Goal: Transaction & Acquisition: Obtain resource

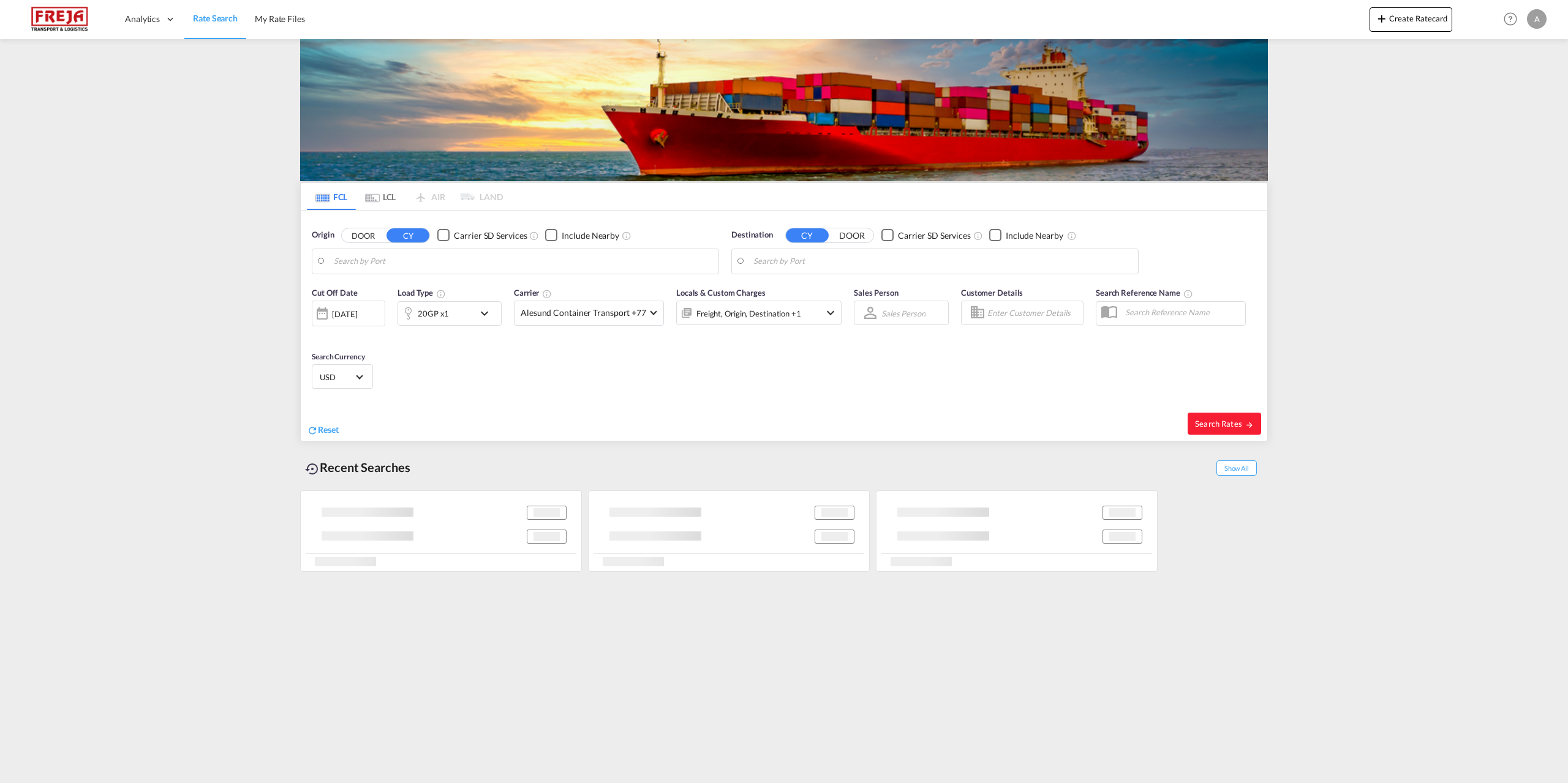
click at [449, 260] on input "Search by Port" at bounding box center [523, 261] width 379 height 18
type input "[GEOGRAPHIC_DATA], [GEOGRAPHIC_DATA]"
type input "[GEOGRAPHIC_DATA], BHBAH"
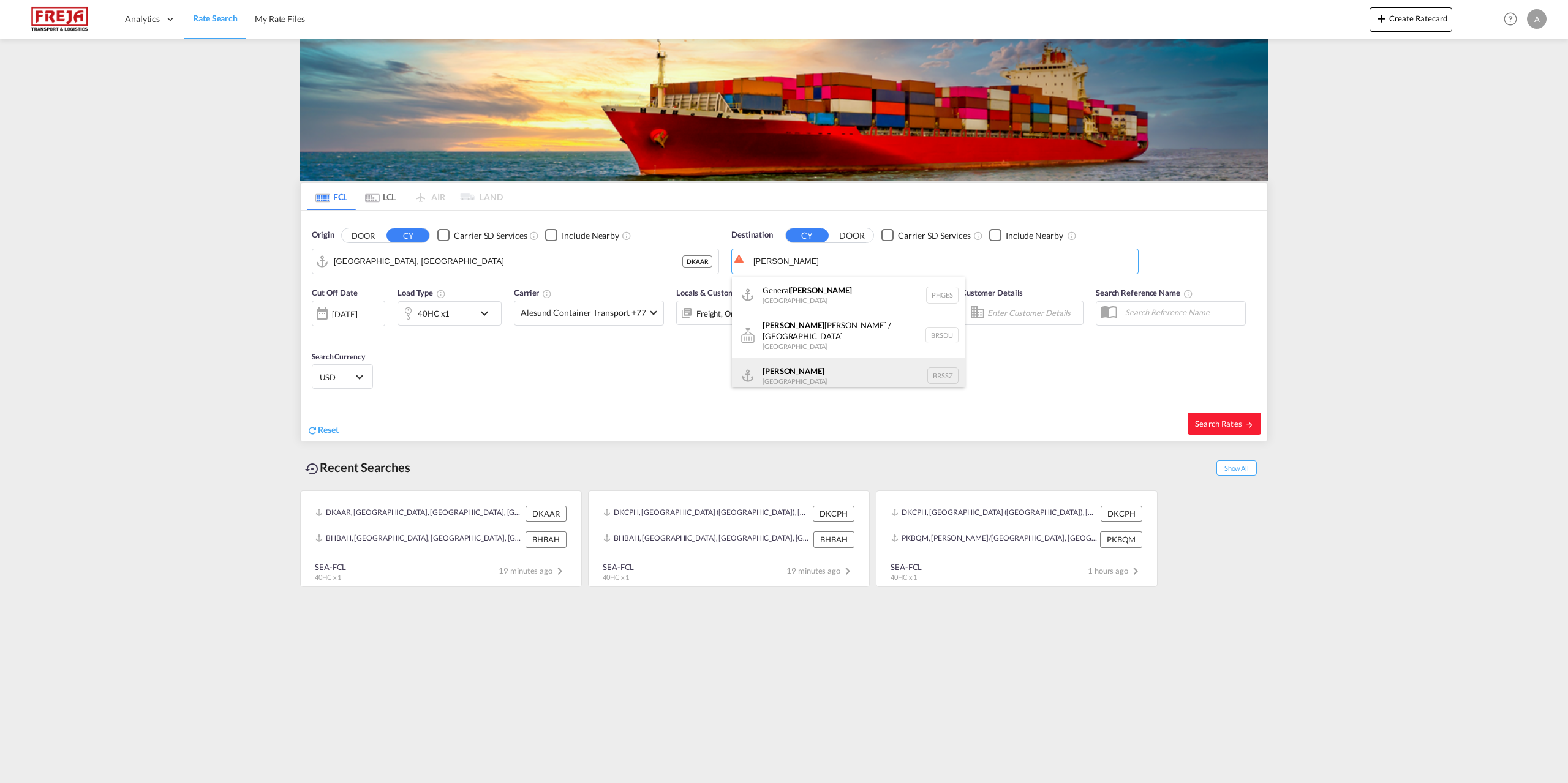
click at [765, 366] on div "[PERSON_NAME] [GEOGRAPHIC_DATA] BRSSZ" at bounding box center [848, 375] width 233 height 37
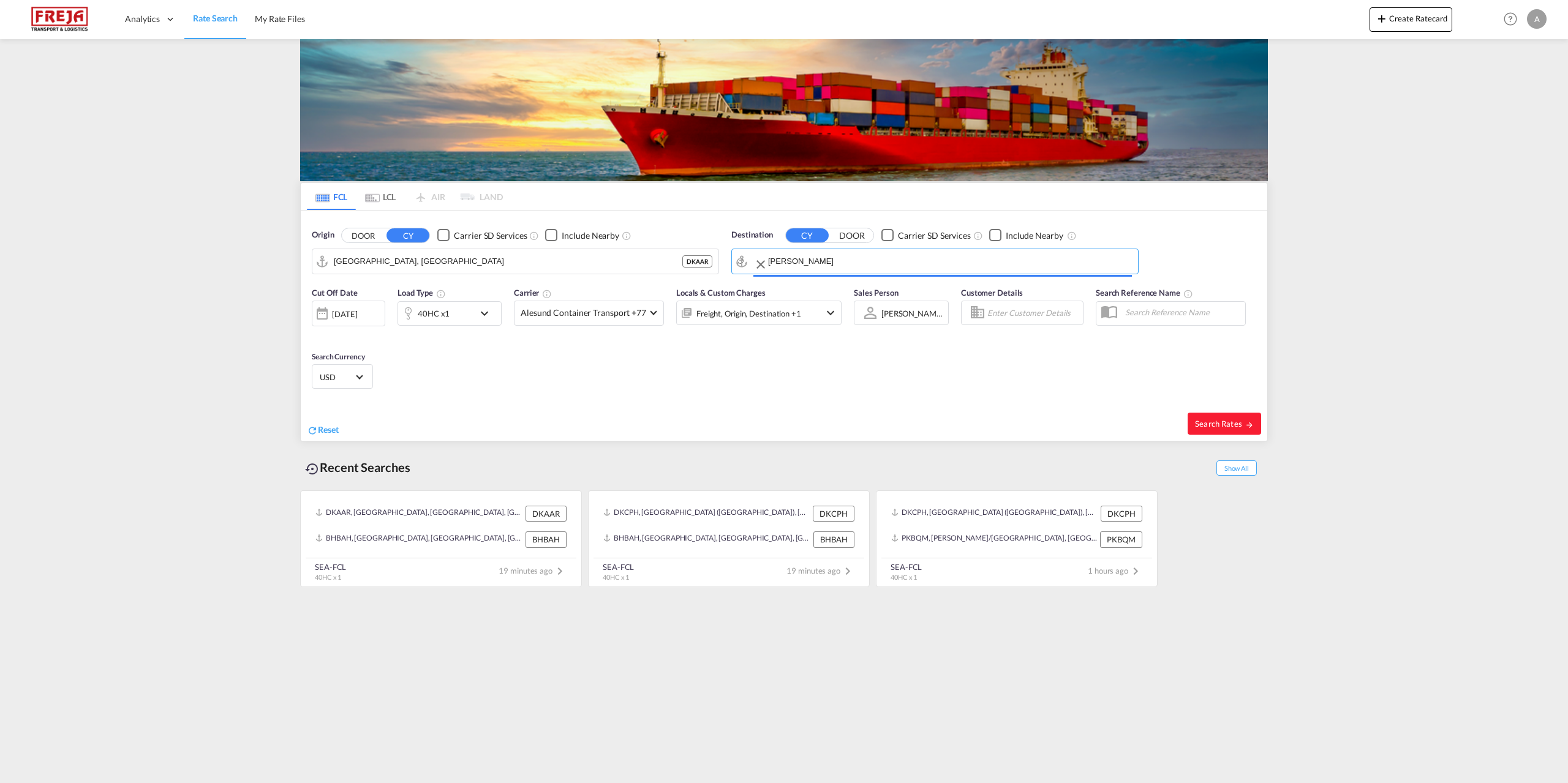
type input "[PERSON_NAME], BRSSZ"
click at [1241, 419] on span "Search Rates" at bounding box center [1224, 424] width 59 height 10
type input "DKAAR to BRSSZ / 12 Aug 2025"
